Goal: Task Accomplishment & Management: Use online tool/utility

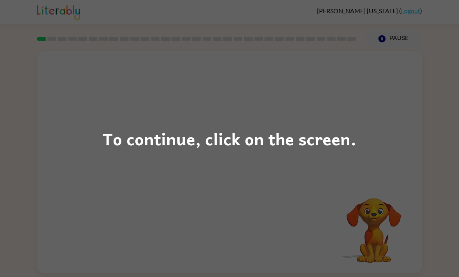
click at [362, 141] on div "To continue, click on the screen." at bounding box center [229, 138] width 459 height 277
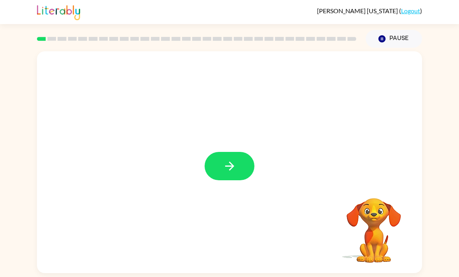
click at [236, 176] on button "button" at bounding box center [229, 166] width 50 height 28
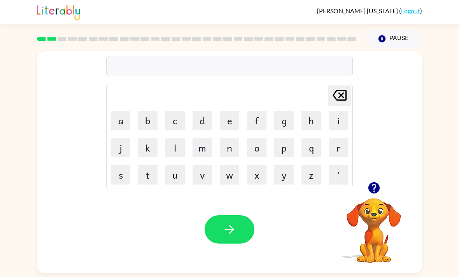
click at [373, 194] on icon "button" at bounding box center [373, 187] width 11 height 11
click at [234, 236] on icon "button" at bounding box center [230, 230] width 14 height 14
click at [372, 194] on icon "button" at bounding box center [373, 187] width 11 height 11
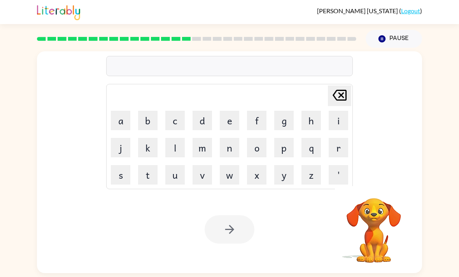
click at [396, 37] on button "Pause Pause" at bounding box center [393, 39] width 56 height 18
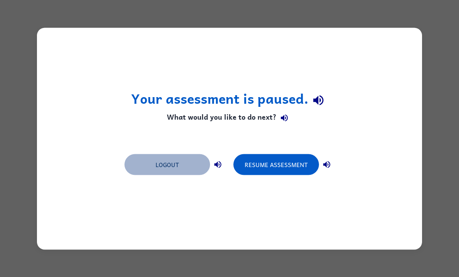
click at [140, 164] on button "Logout" at bounding box center [167, 164] width 86 height 21
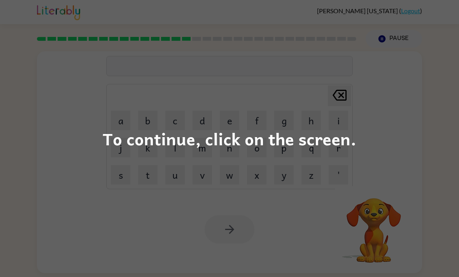
click at [347, 140] on div "To continue, click on the screen." at bounding box center [229, 139] width 253 height 26
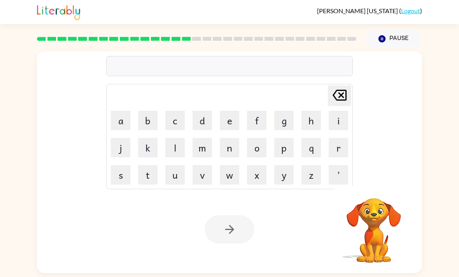
click at [368, 140] on div "[PERSON_NAME] last character input a b c d e f g h i j k l m n o p q r s t u v …" at bounding box center [229, 116] width 385 height 131
click at [64, 127] on div "[PERSON_NAME] last character input a b c d e f g h i j k l m n o p q r s t u v …" at bounding box center [229, 116] width 385 height 131
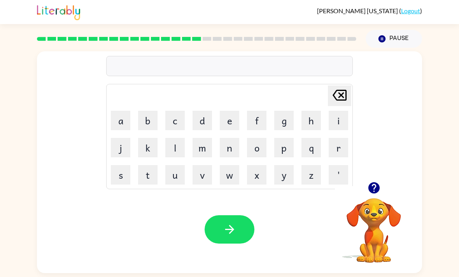
click at [372, 194] on icon "button" at bounding box center [373, 187] width 11 height 11
click at [375, 180] on div "[PERSON_NAME] last character input a b c d e f g h i j k l m n o p q r s t u v …" at bounding box center [229, 116] width 385 height 131
click at [381, 195] on button "button" at bounding box center [374, 188] width 20 height 20
click at [251, 239] on button "button" at bounding box center [229, 229] width 50 height 28
click at [366, 192] on button "button" at bounding box center [374, 188] width 20 height 20
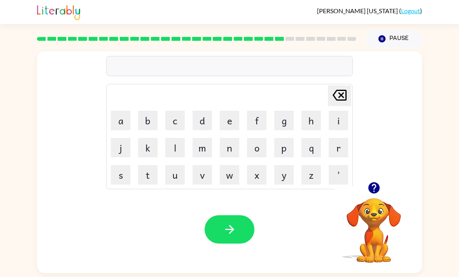
click at [372, 193] on icon "button" at bounding box center [373, 187] width 11 height 11
click at [245, 230] on button "button" at bounding box center [229, 229] width 50 height 28
click at [217, 239] on button "button" at bounding box center [229, 229] width 50 height 28
click at [229, 236] on icon "button" at bounding box center [230, 230] width 14 height 14
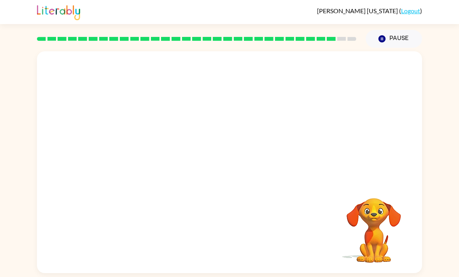
click at [367, 184] on div "Your browser must support playing .mp4 files to use Literably. Please try using…" at bounding box center [229, 162] width 385 height 222
click at [367, 185] on div "Your browser must support playing .mp4 files to use Literably. Please try using…" at bounding box center [229, 162] width 385 height 222
click at [371, 176] on div "Your browser must support playing .mp4 files to use Literably. Please try using…" at bounding box center [229, 162] width 385 height 222
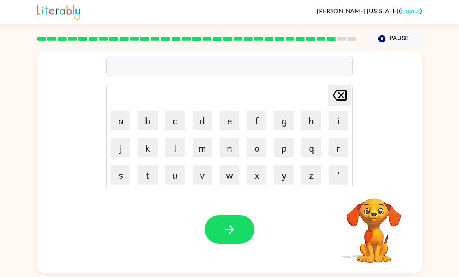
click at [373, 170] on div "[PERSON_NAME] last character input a b c d e f g h i j k l m n o p q r s t u v …" at bounding box center [229, 116] width 385 height 131
click at [372, 191] on icon "button" at bounding box center [373, 187] width 11 height 11
click at [224, 236] on icon "button" at bounding box center [230, 230] width 14 height 14
click at [236, 256] on div "Your browser must support playing .mp4 files to use Literably. Please try using…" at bounding box center [229, 229] width 385 height 87
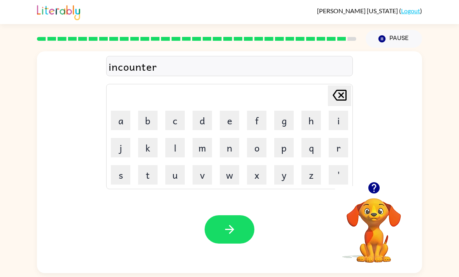
click at [237, 252] on div "Your browser must support playing .mp4 files to use Literably. Please try using…" at bounding box center [229, 229] width 385 height 87
click at [232, 232] on icon "button" at bounding box center [229, 229] width 9 height 9
click at [220, 229] on div at bounding box center [229, 229] width 50 height 28
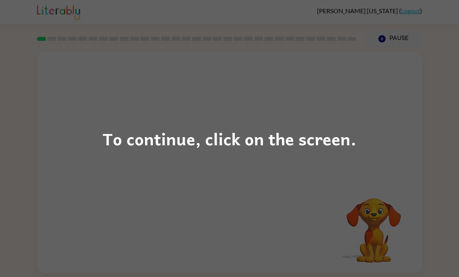
click at [361, 143] on div "To continue, click on the screen." at bounding box center [229, 138] width 459 height 277
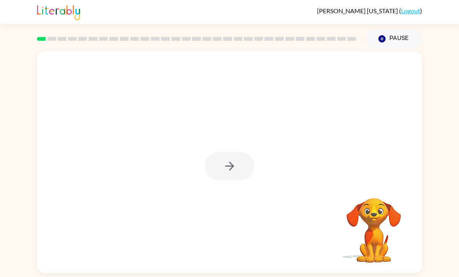
click at [230, 168] on div at bounding box center [229, 166] width 50 height 28
click at [213, 152] on button "button" at bounding box center [229, 166] width 50 height 28
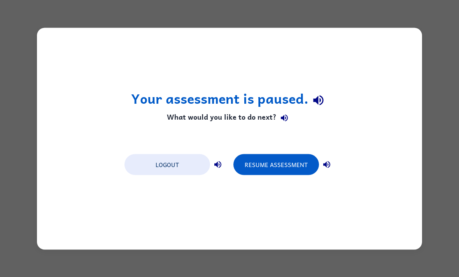
scroll to position [0, 0]
click at [286, 170] on button "Resume Assessment" at bounding box center [276, 164] width 86 height 21
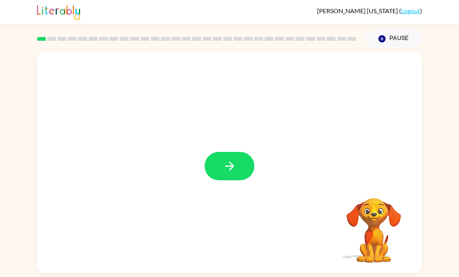
scroll to position [25, 0]
click at [245, 152] on button "button" at bounding box center [229, 166] width 50 height 28
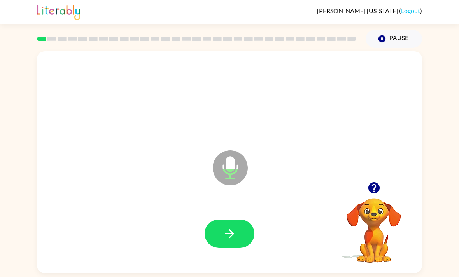
click at [219, 220] on button "button" at bounding box center [229, 234] width 50 height 28
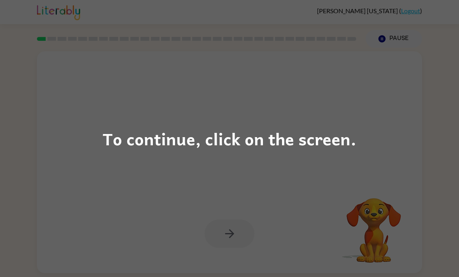
click at [114, 140] on div "To continue, click on the screen." at bounding box center [229, 139] width 253 height 26
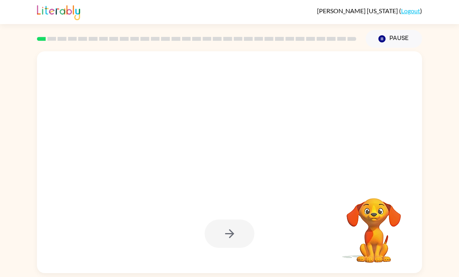
click at [114, 140] on div at bounding box center [211, 148] width 332 height 28
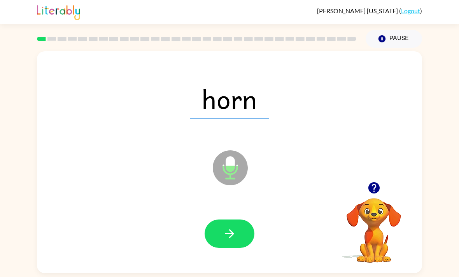
click at [214, 220] on button "button" at bounding box center [229, 234] width 50 height 28
click at [219, 220] on button "button" at bounding box center [229, 234] width 50 height 28
click at [224, 227] on icon "button" at bounding box center [230, 234] width 14 height 14
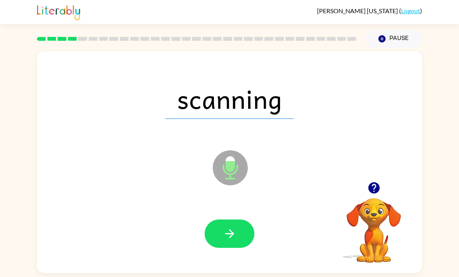
click at [218, 220] on button "button" at bounding box center [229, 234] width 50 height 28
click at [211, 220] on button "button" at bounding box center [229, 234] width 50 height 28
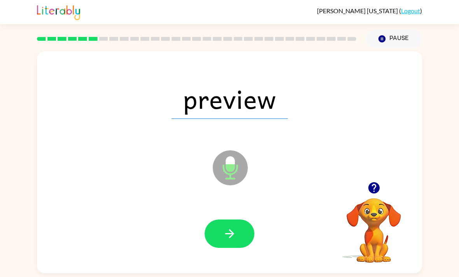
click at [243, 220] on button "button" at bounding box center [229, 234] width 50 height 28
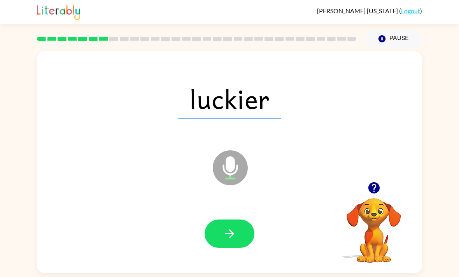
scroll to position [24, 0]
click at [228, 227] on icon "button" at bounding box center [230, 234] width 14 height 14
click at [236, 220] on button "button" at bounding box center [229, 234] width 50 height 28
click at [220, 220] on button "button" at bounding box center [229, 234] width 50 height 28
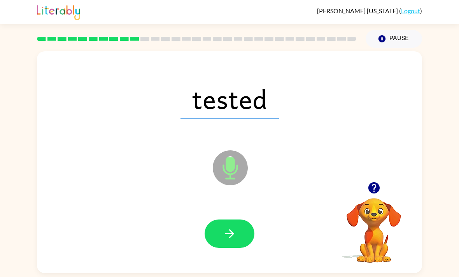
click at [234, 227] on icon "button" at bounding box center [230, 234] width 14 height 14
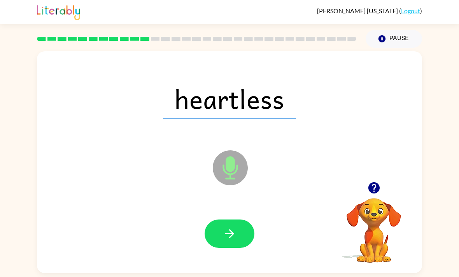
scroll to position [25, 0]
